Goal: Check status

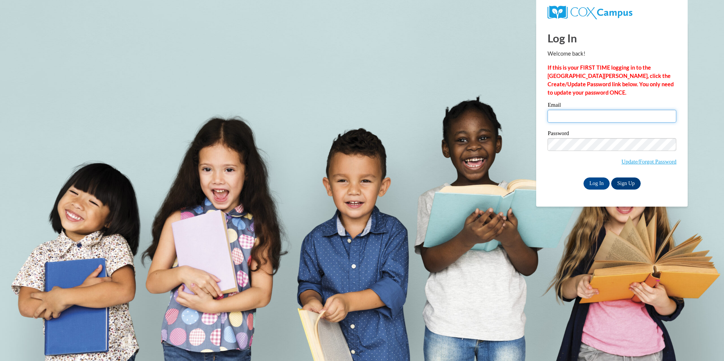
click at [573, 111] on input "Email" at bounding box center [611, 116] width 129 height 13
type input "mmagudelo24@gmail.com"
click at [600, 181] on input "Log In" at bounding box center [596, 184] width 26 height 12
click at [590, 185] on input "Log In" at bounding box center [596, 184] width 26 height 12
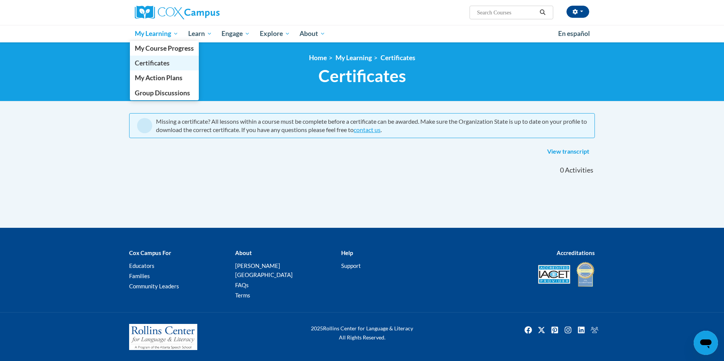
click at [160, 62] on span "Certificates" at bounding box center [152, 63] width 35 height 8
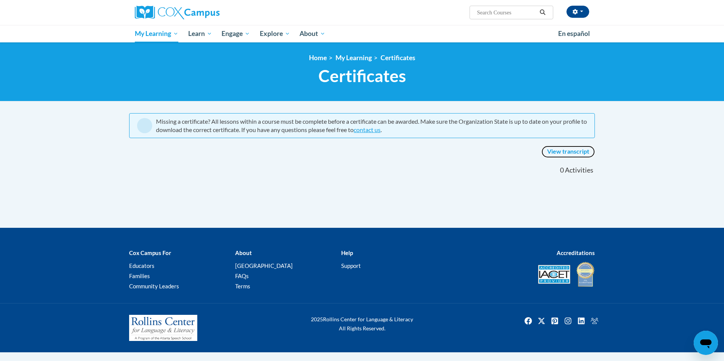
click at [573, 152] on link "View transcript" at bounding box center [567, 152] width 53 height 12
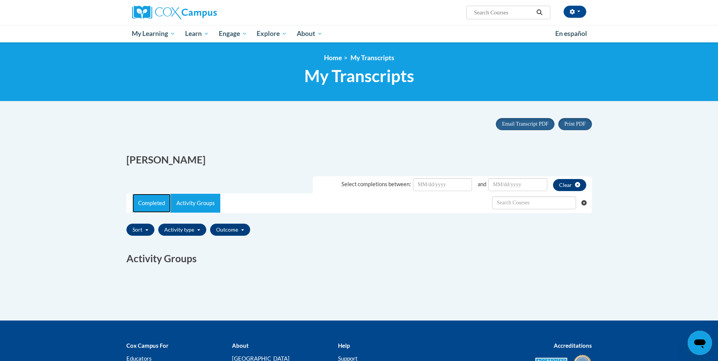
click at [156, 203] on link "Completed" at bounding box center [151, 203] width 38 height 19
